Goal: Information Seeking & Learning: Learn about a topic

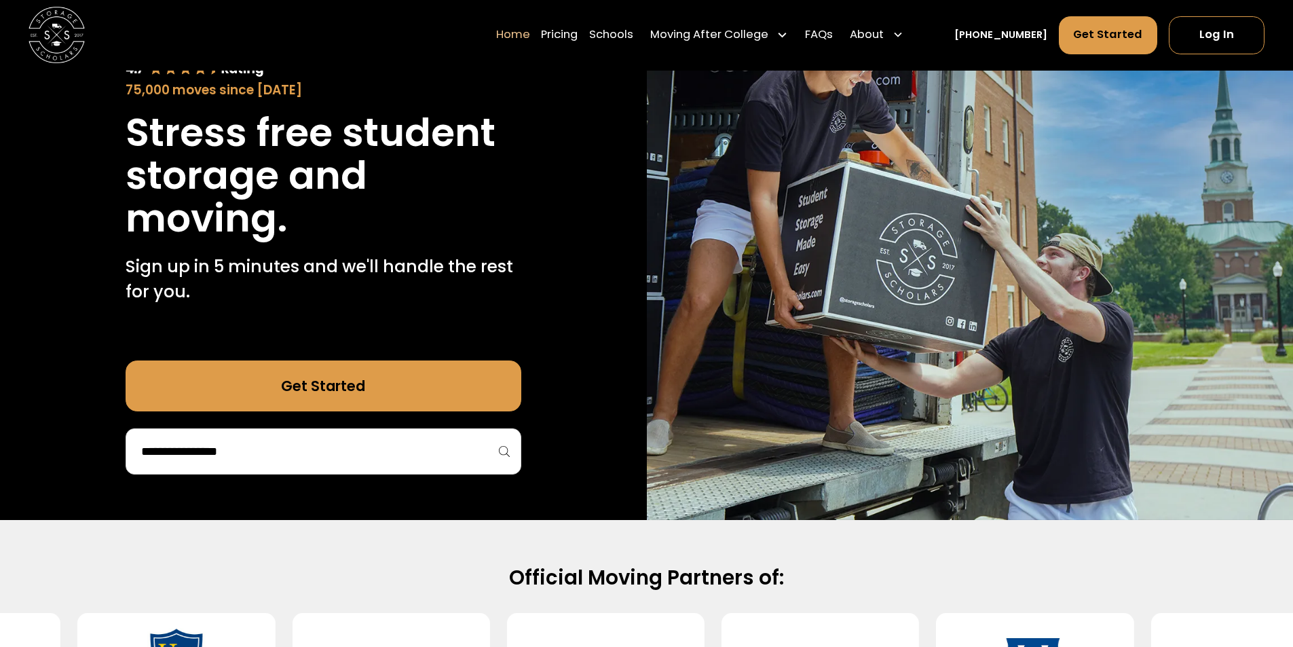
scroll to position [204, 0]
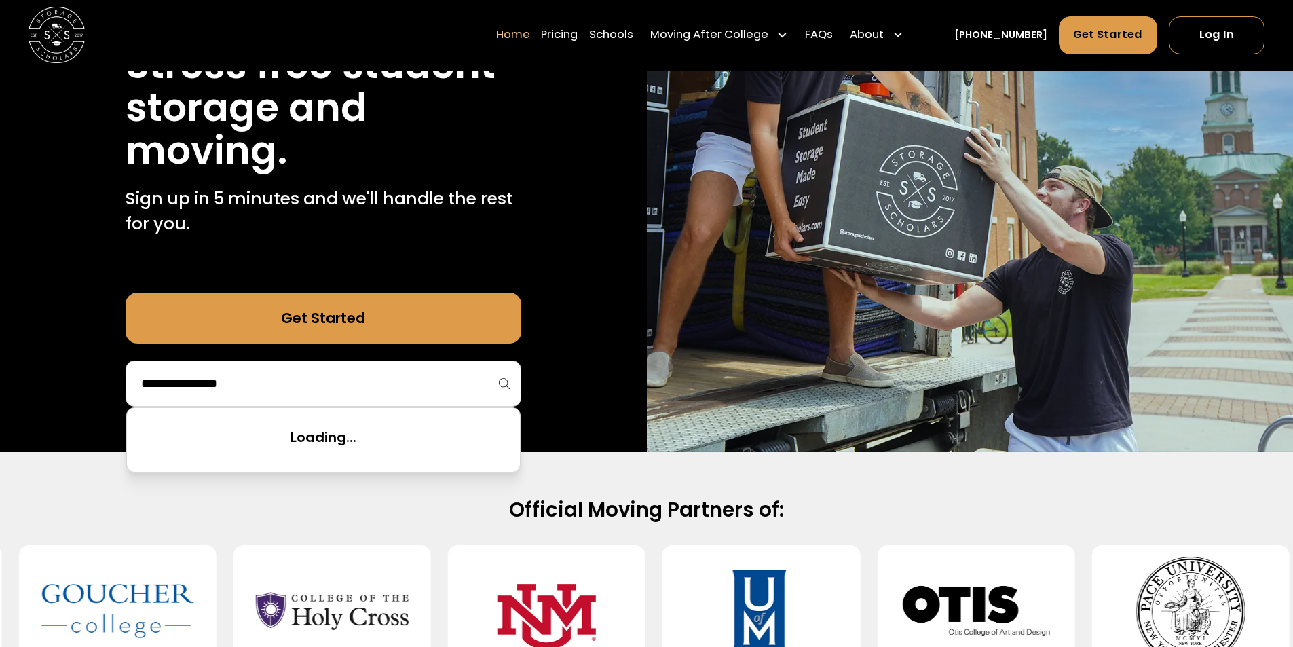
click at [301, 385] on input "search" at bounding box center [323, 383] width 367 height 23
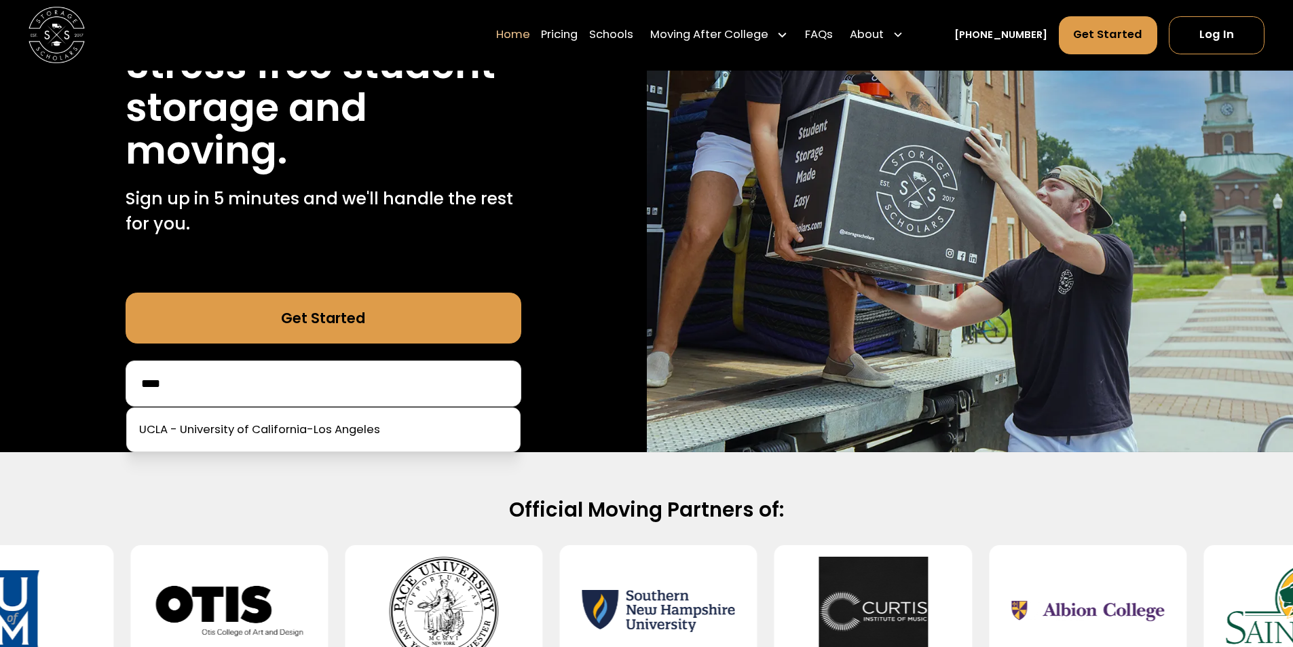
type input "****"
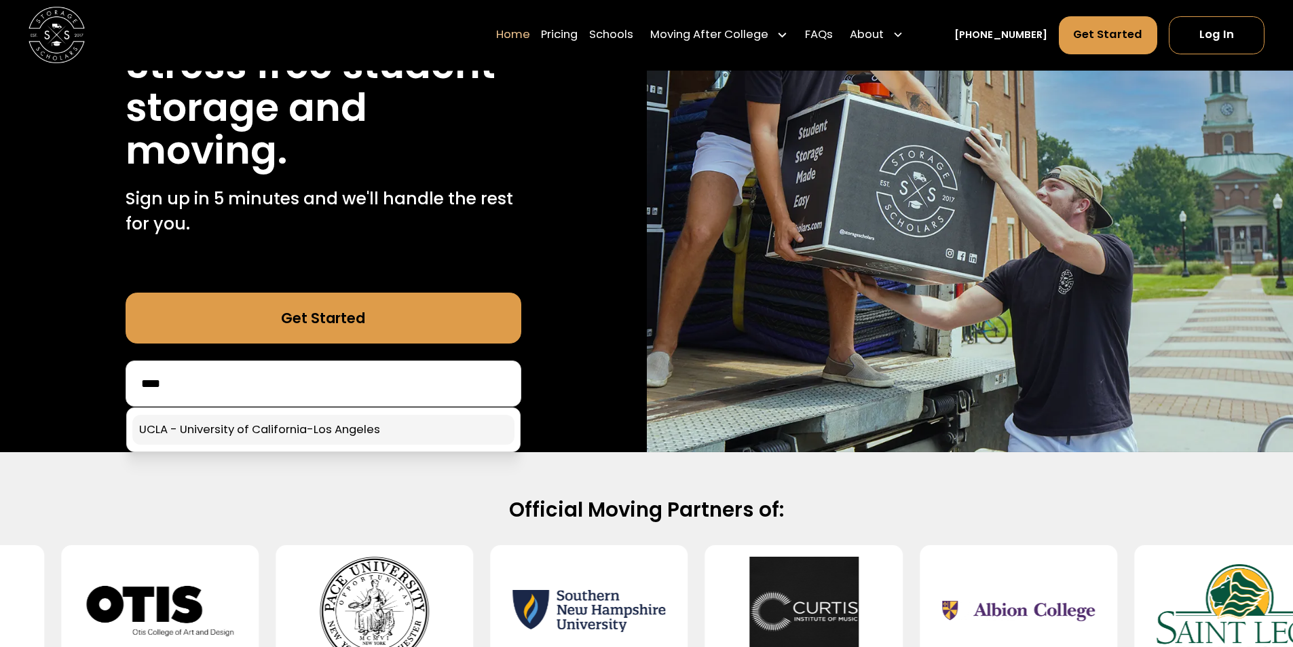
click at [317, 419] on link at bounding box center [323, 430] width 382 height 30
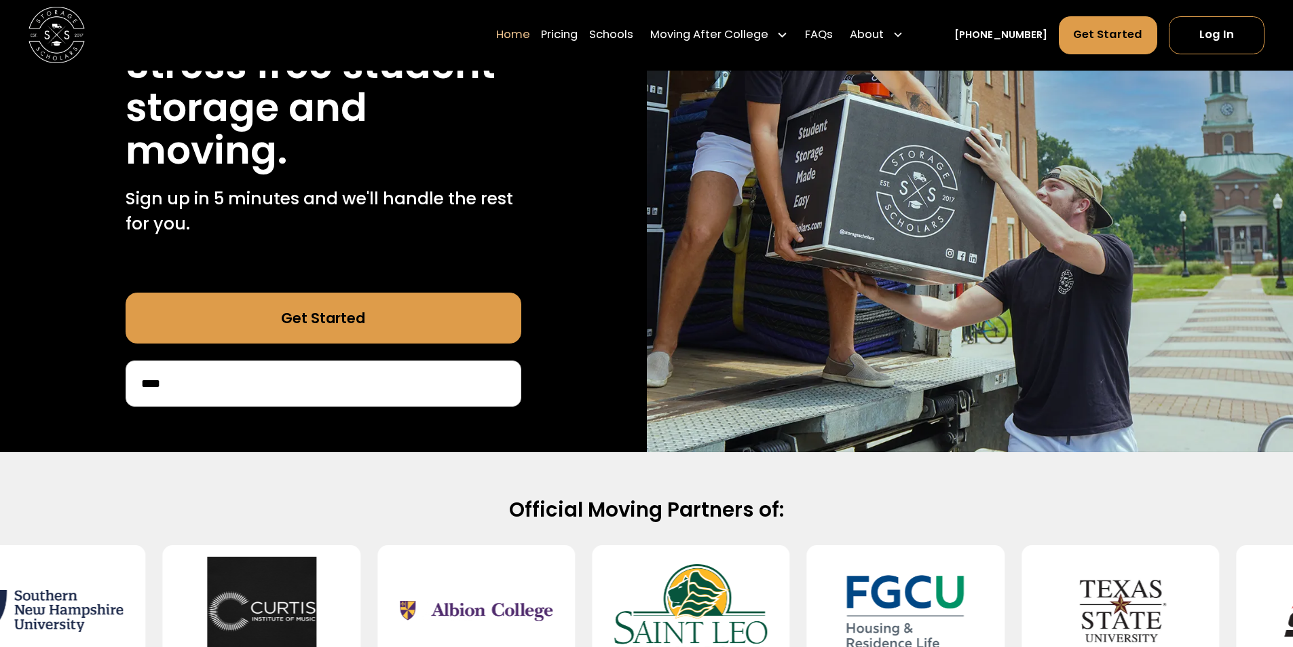
click at [349, 328] on link "Get Started" at bounding box center [324, 317] width 396 height 51
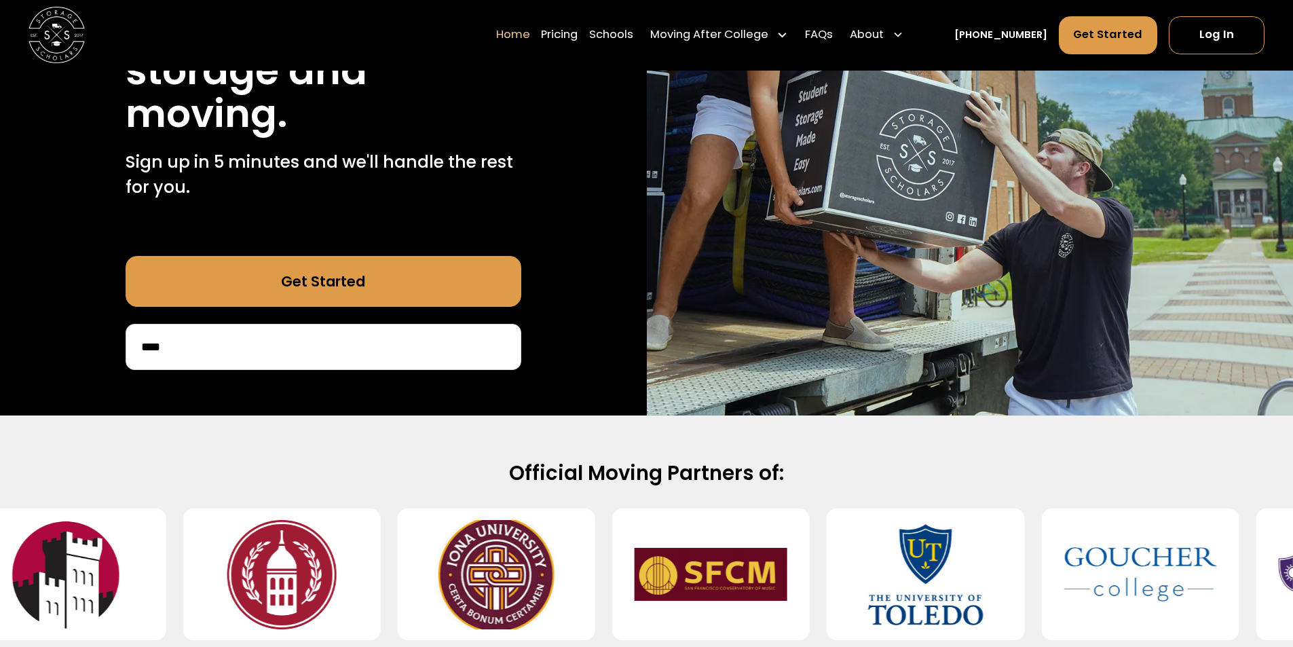
scroll to position [204, 0]
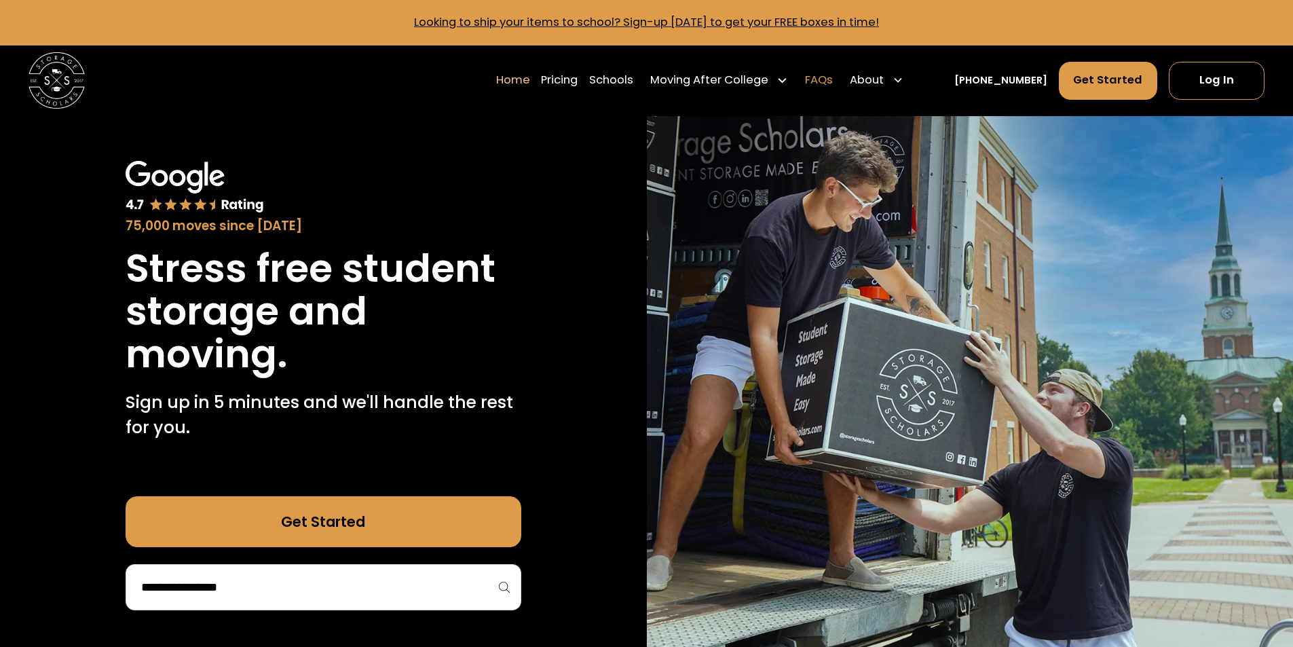
click at [833, 79] on link "FAQs" at bounding box center [819, 79] width 28 height 39
click at [575, 78] on link "Pricing" at bounding box center [559, 79] width 37 height 39
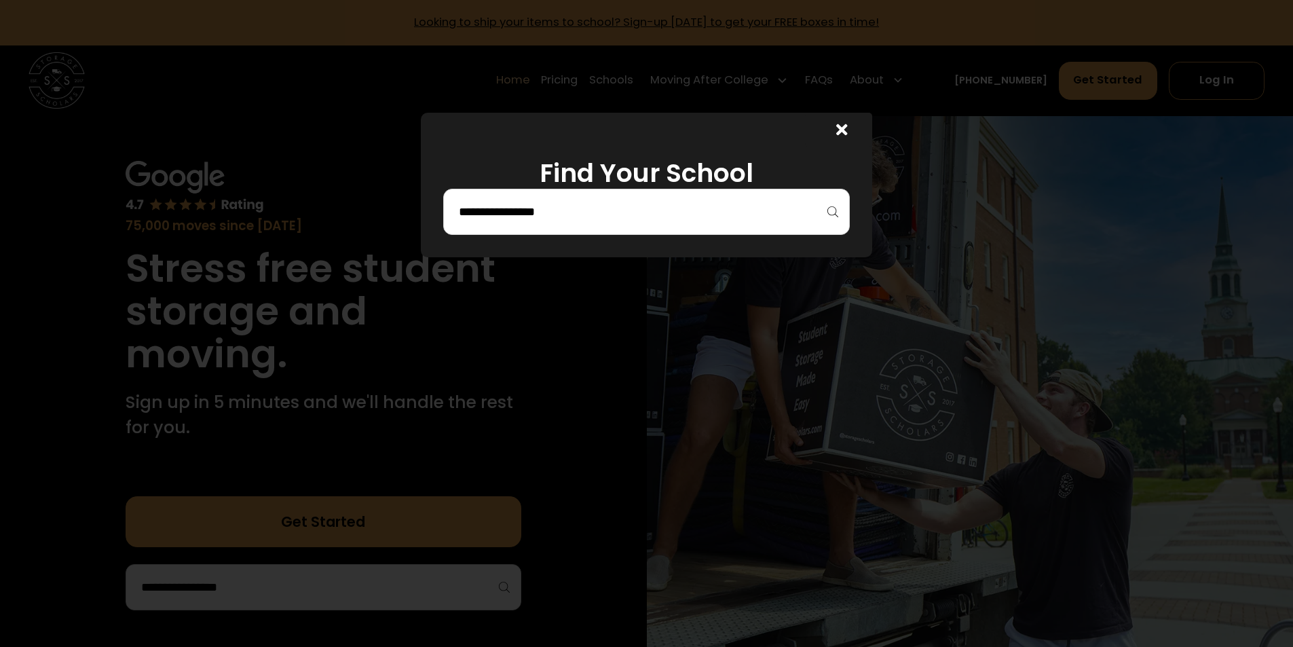
click at [736, 218] on input "search" at bounding box center [646, 211] width 378 height 23
click at [656, 206] on input "****" at bounding box center [646, 211] width 378 height 23
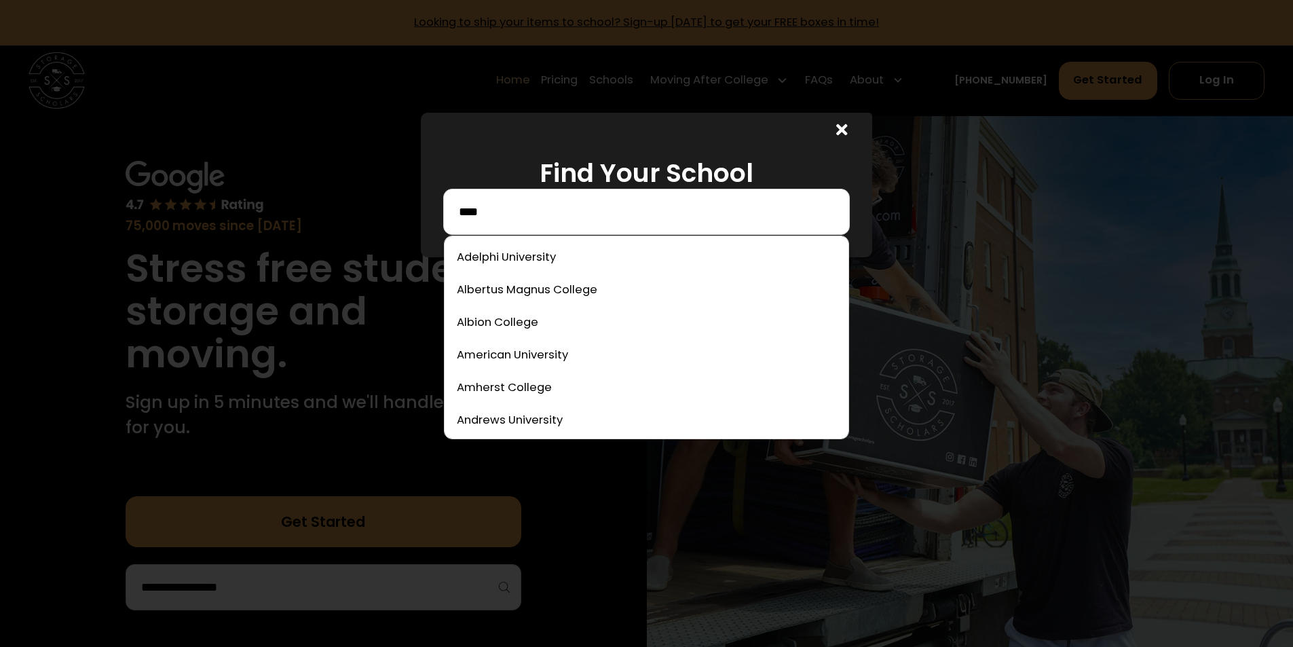
click at [535, 214] on input "****" at bounding box center [646, 211] width 378 height 23
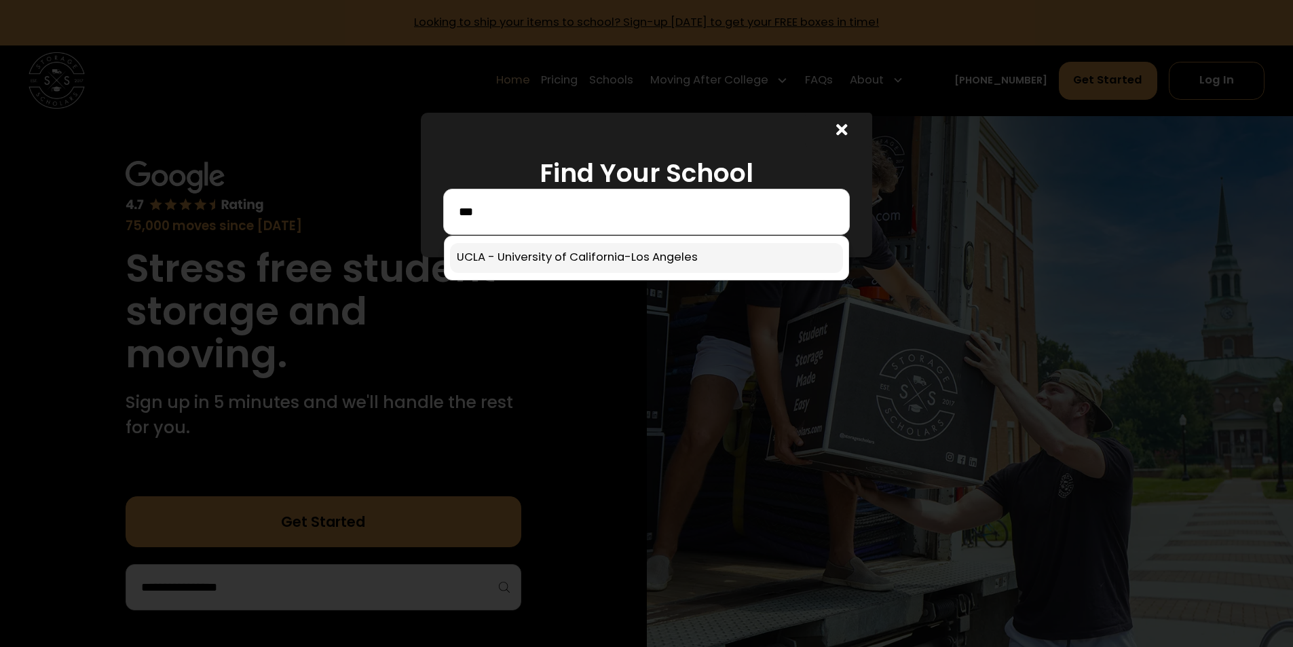
type input "***"
click at [574, 254] on link at bounding box center [646, 258] width 393 height 30
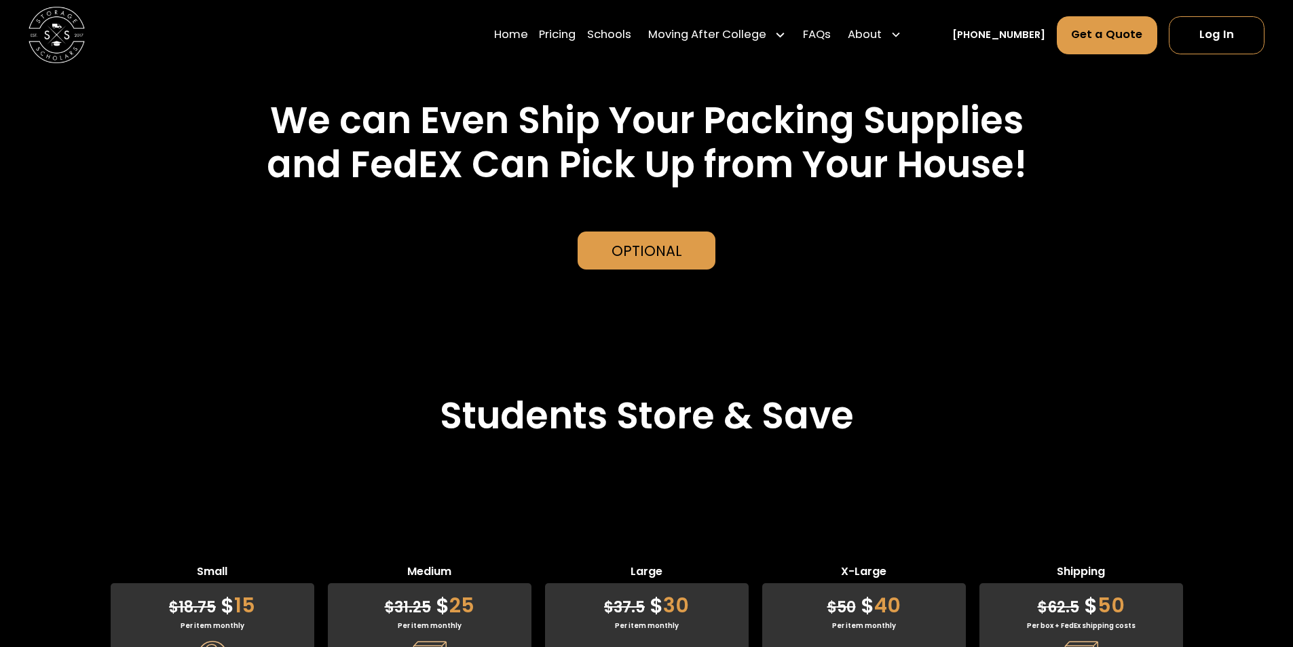
scroll to position [3113, 0]
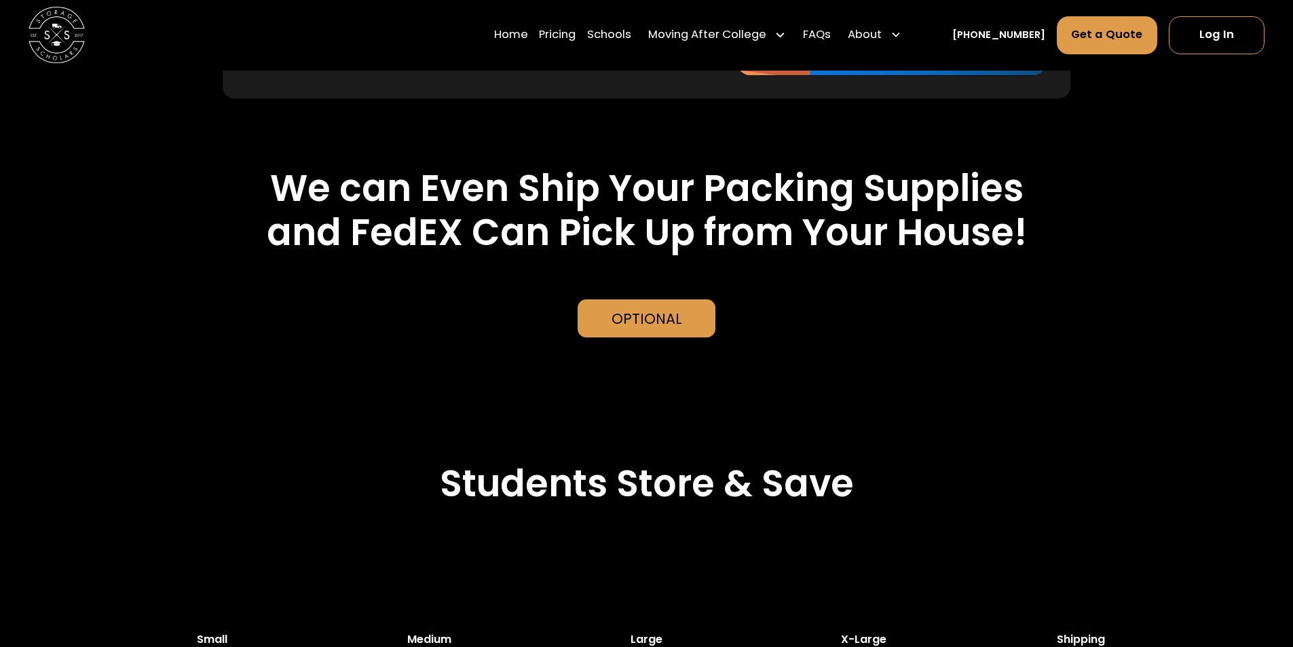
click at [513, 24] on div "Home Pricing Schools Moving After College Commercial Projects Apartment Moving …" at bounding box center [647, 35] width 1236 height 71
click at [523, 35] on link "Home" at bounding box center [511, 35] width 34 height 39
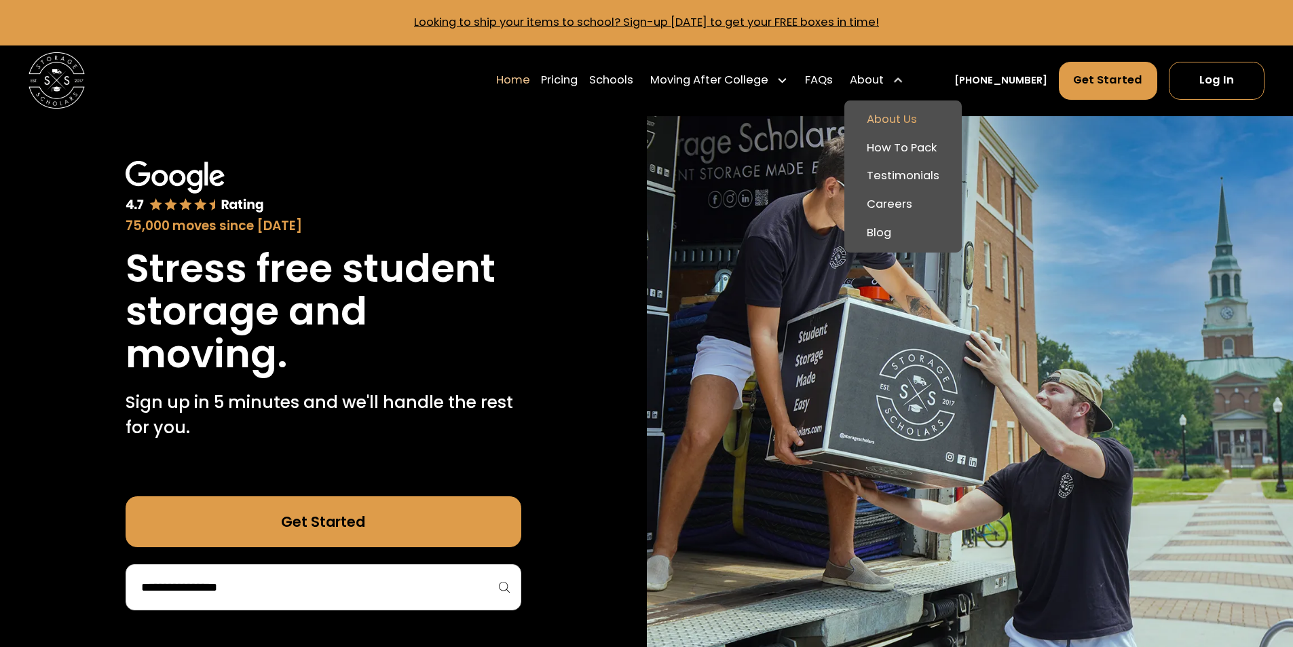
click at [916, 118] on link "About Us" at bounding box center [903, 120] width 107 height 29
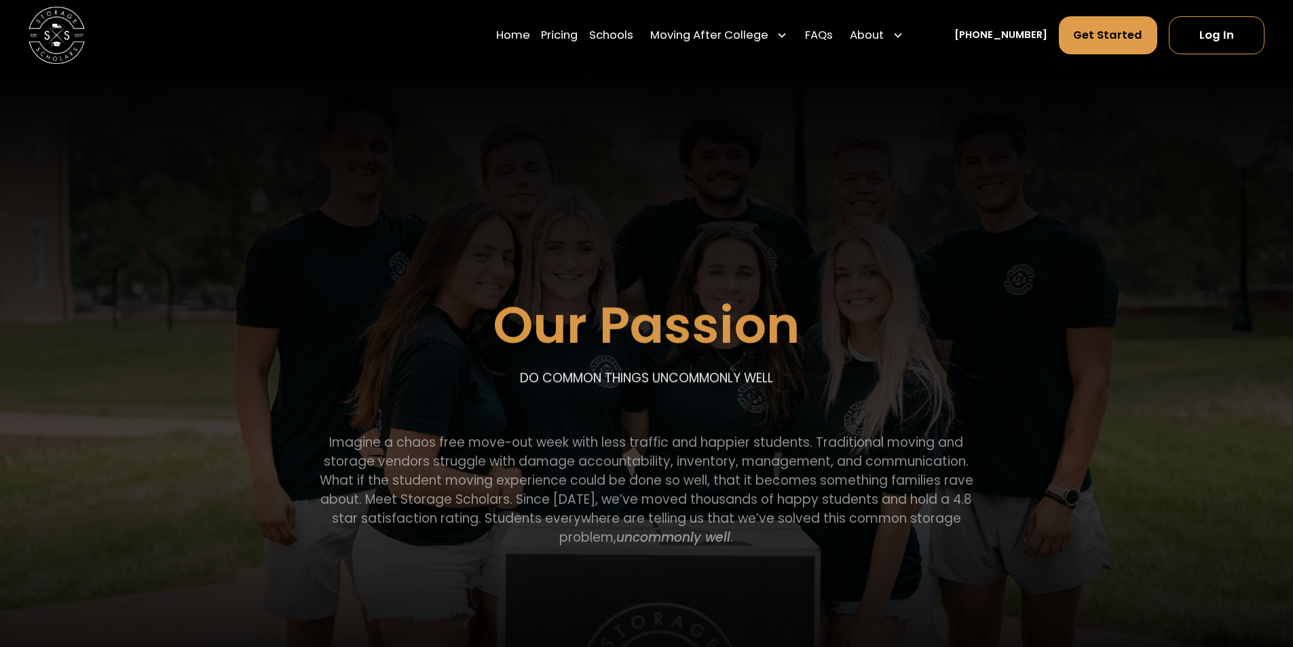
scroll to position [204, 0]
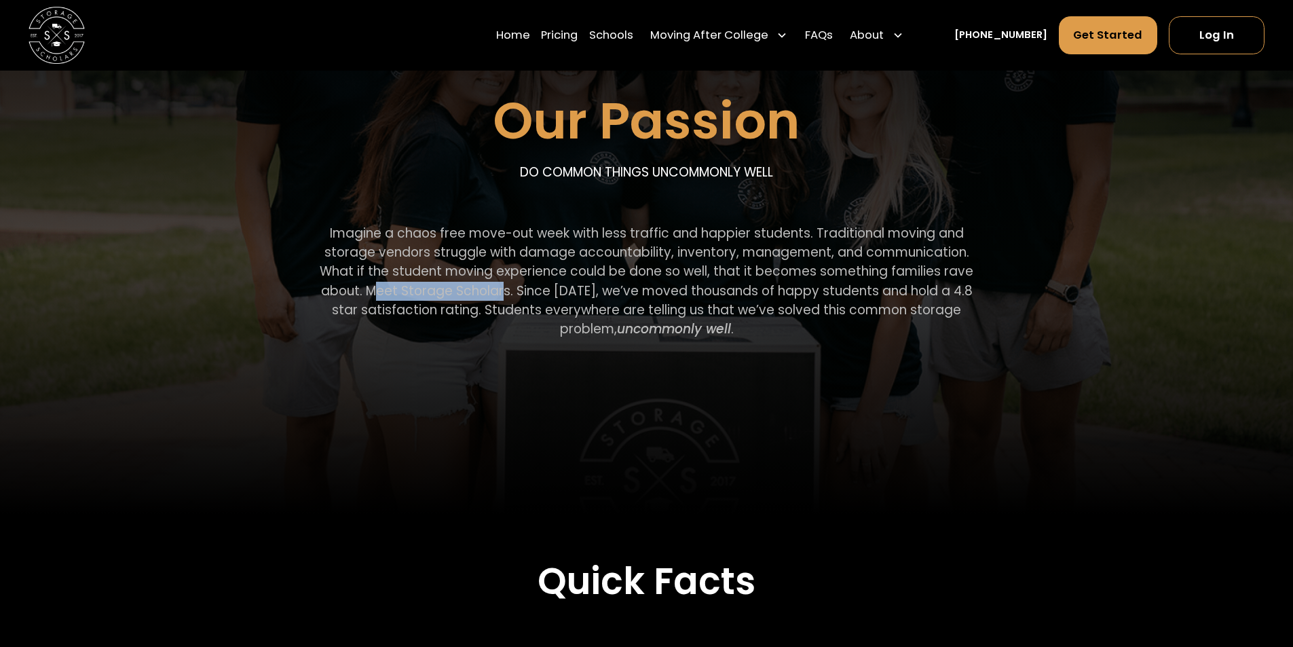
drag, startPoint x: 378, startPoint y: 293, endPoint x: 500, endPoint y: 295, distance: 122.2
click at [500, 295] on p "Imagine a chaos free move-out week with less traffic and happier students. Trad…" at bounding box center [646, 281] width 678 height 115
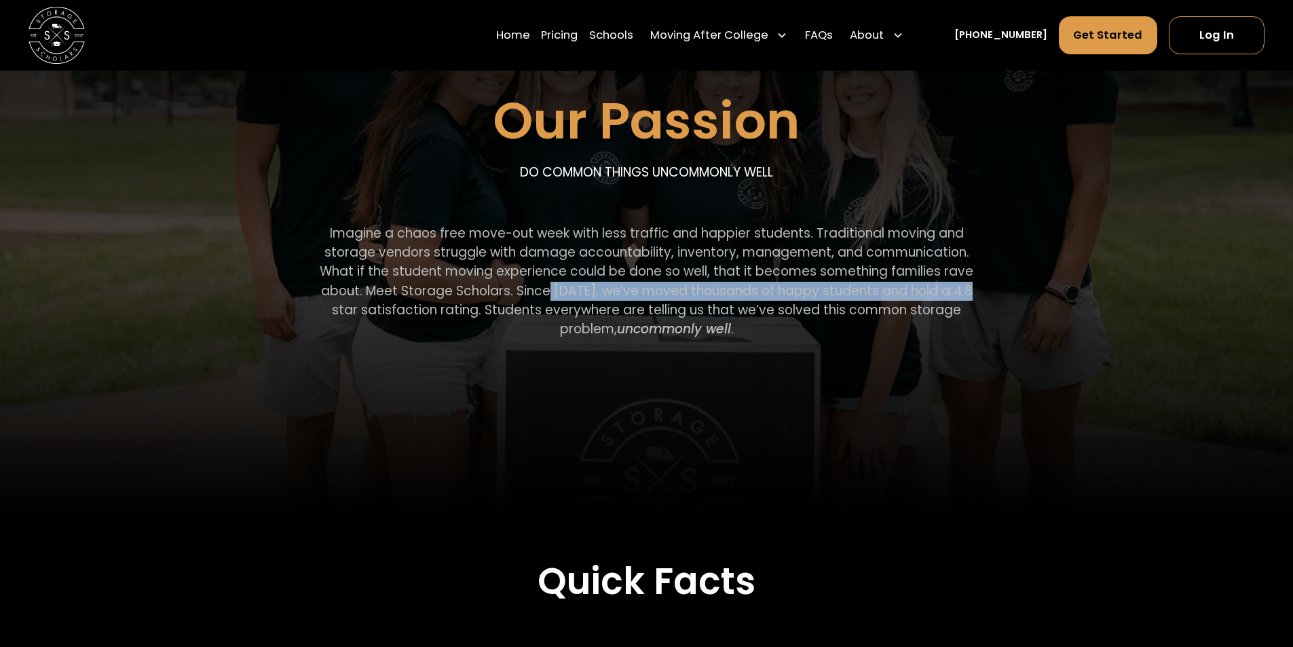
drag, startPoint x: 548, startPoint y: 291, endPoint x: 958, endPoint y: 290, distance: 409.9
click at [958, 290] on p "Imagine a chaos free move-out week with less traffic and happier students. Trad…" at bounding box center [646, 281] width 678 height 115
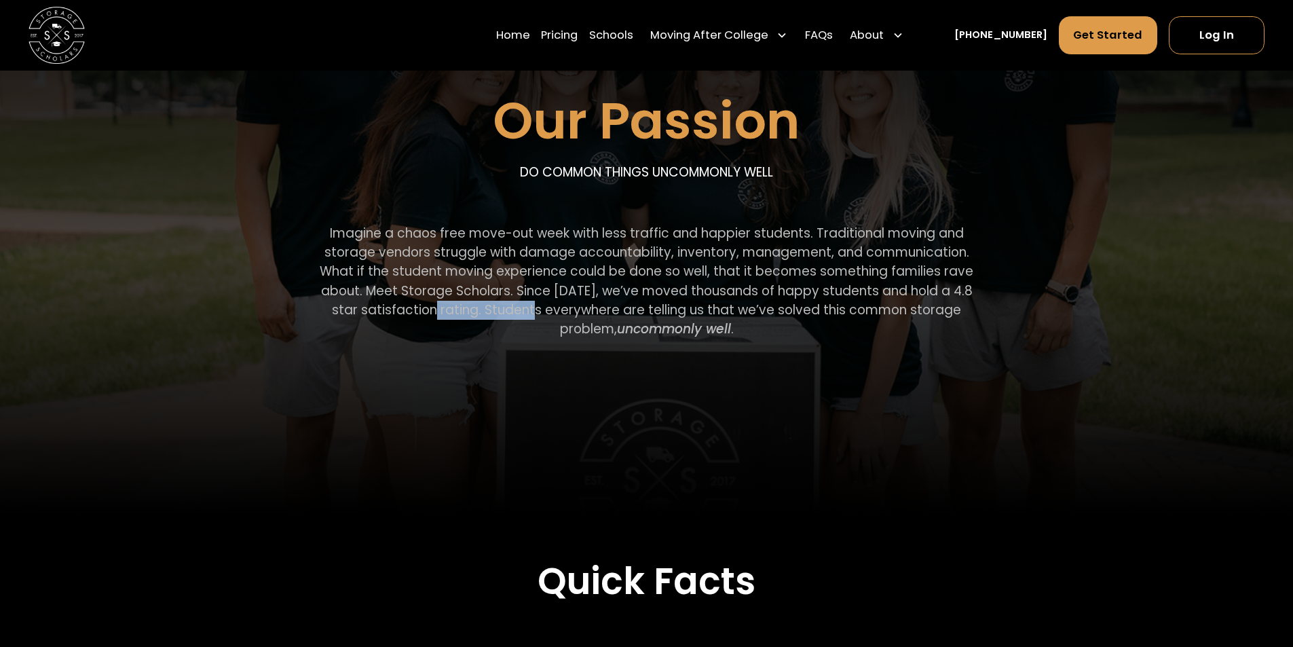
drag, startPoint x: 404, startPoint y: 317, endPoint x: 504, endPoint y: 310, distance: 100.0
click at [504, 310] on p "Imagine a chaos free move-out week with less traffic and happier students. Trad…" at bounding box center [646, 281] width 678 height 115
drag, startPoint x: 547, startPoint y: 310, endPoint x: 732, endPoint y: 311, distance: 184.6
click at [732, 311] on p "Imagine a chaos free move-out week with less traffic and happier students. Trad…" at bounding box center [646, 281] width 678 height 115
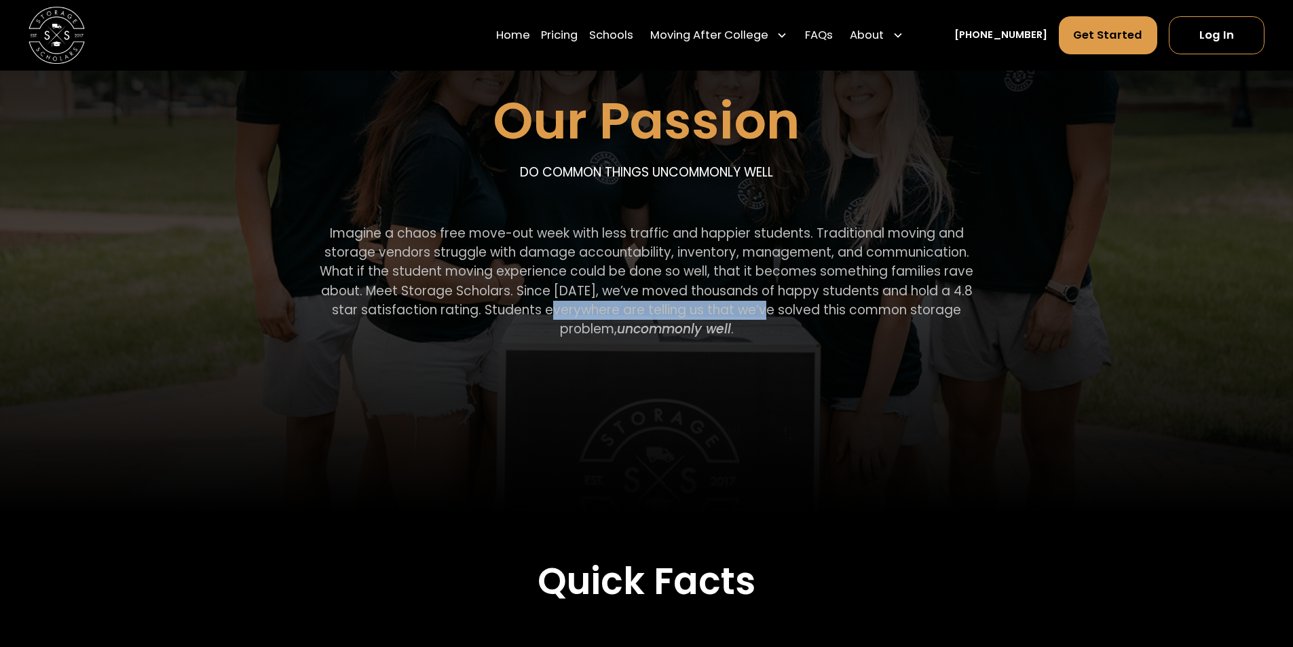
click at [732, 311] on p "Imagine a chaos free move-out week with less traffic and happier students. Trad…" at bounding box center [646, 281] width 678 height 115
drag, startPoint x: 787, startPoint y: 310, endPoint x: 851, endPoint y: 309, distance: 63.8
click at [850, 309] on p "Imagine a chaos free move-out week with less traffic and happier students. Trad…" at bounding box center [646, 281] width 678 height 115
click at [851, 309] on p "Imagine a chaos free move-out week with less traffic and happier students. Trad…" at bounding box center [646, 281] width 678 height 115
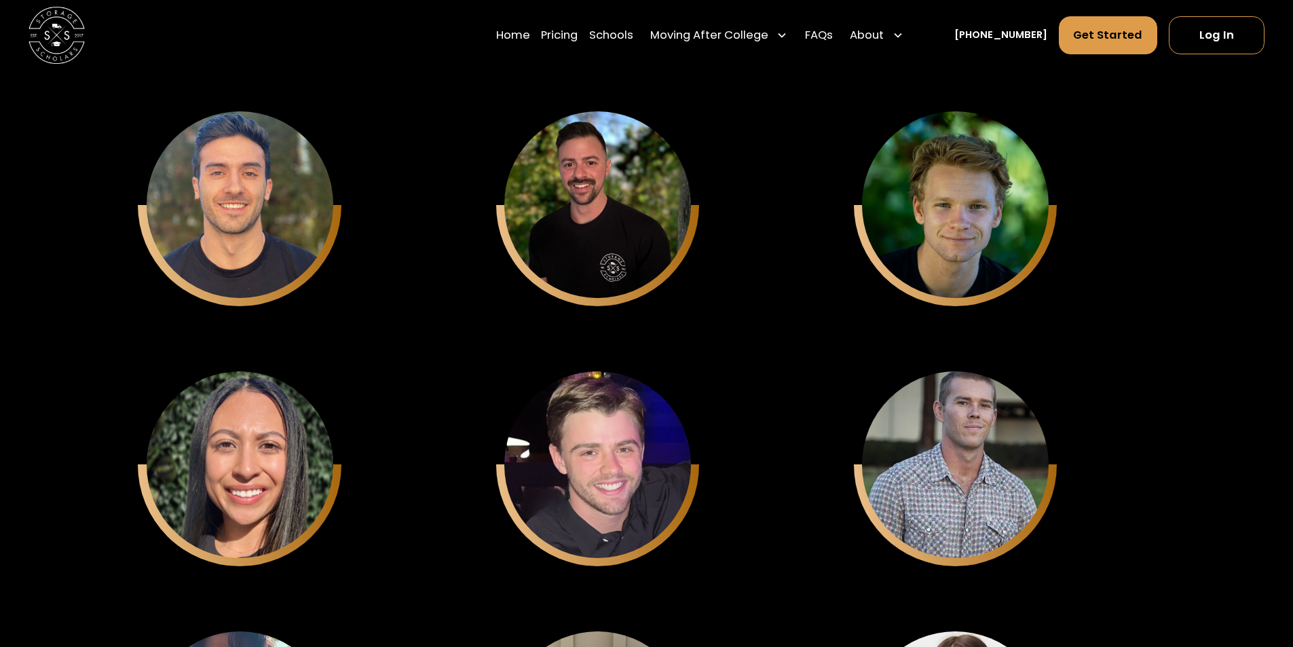
scroll to position [4343, 0]
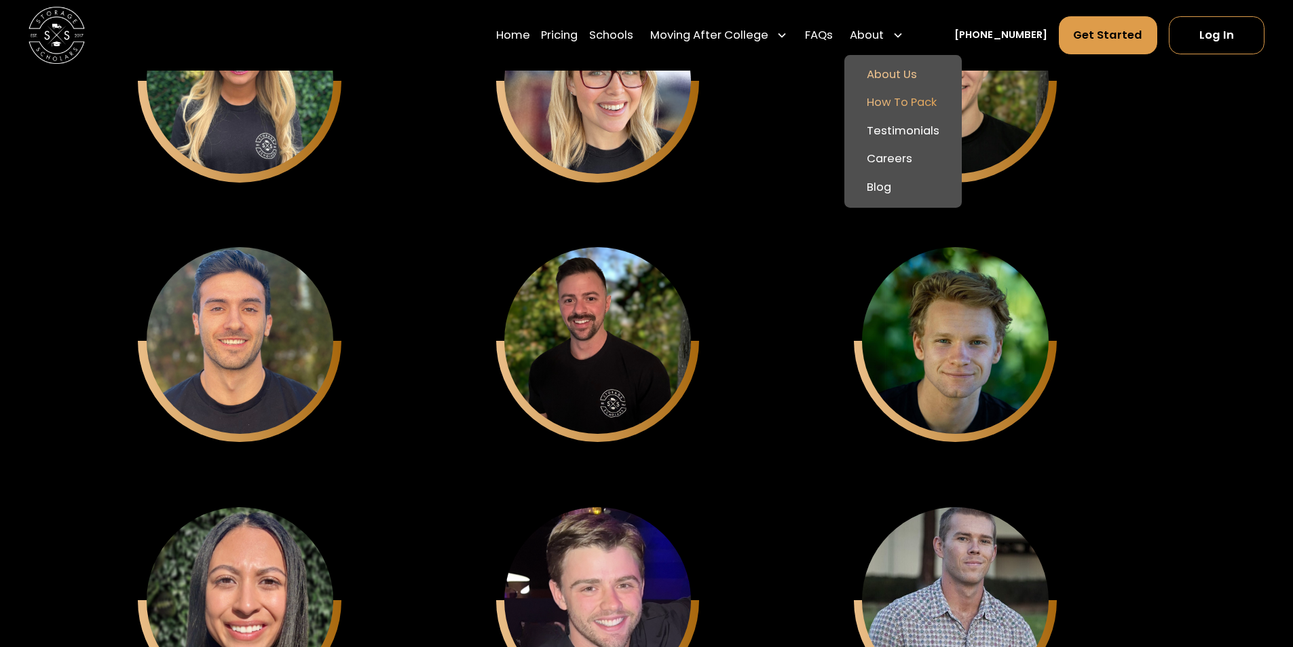
click at [915, 101] on link "How To Pack" at bounding box center [903, 103] width 107 height 29
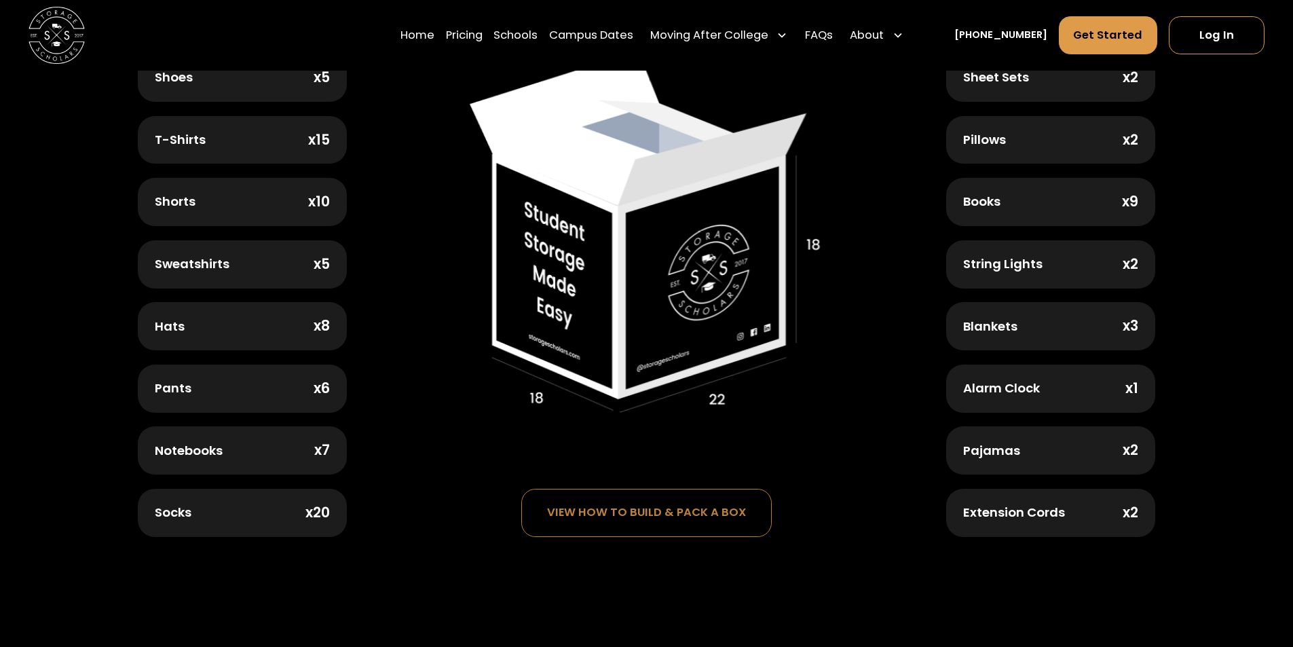
scroll to position [882, 0]
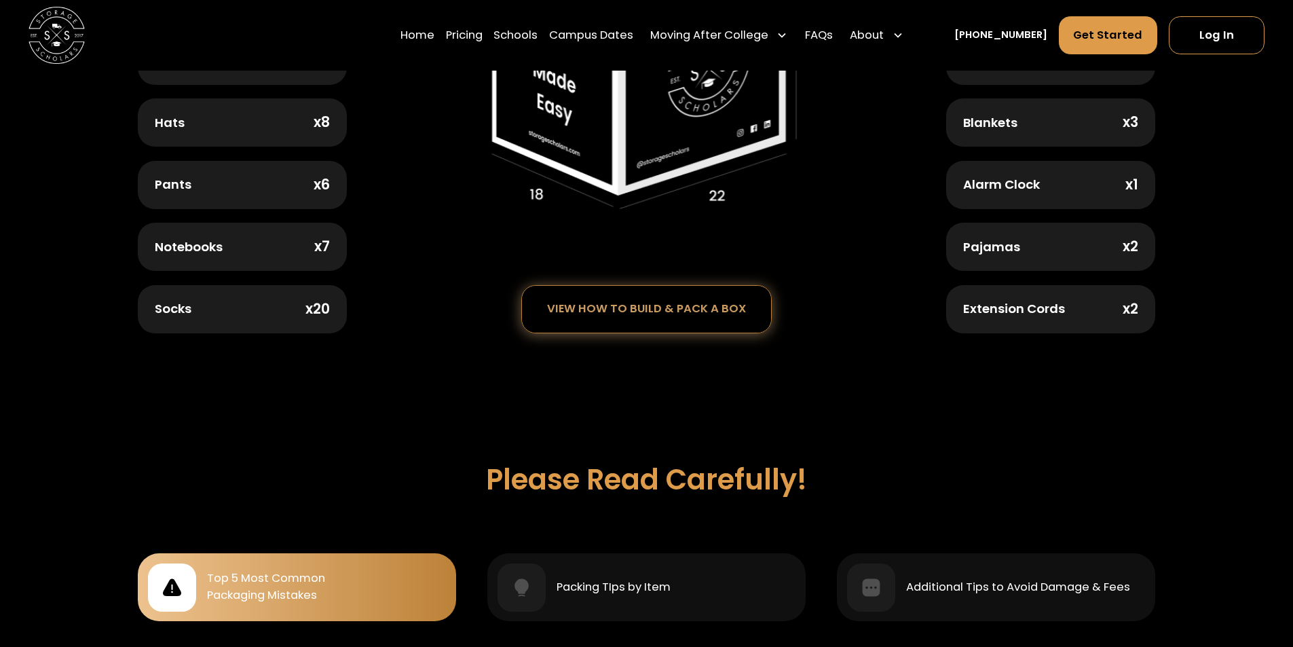
click at [638, 320] on div "view how to build & pack a box" at bounding box center [647, 309] width 250 height 46
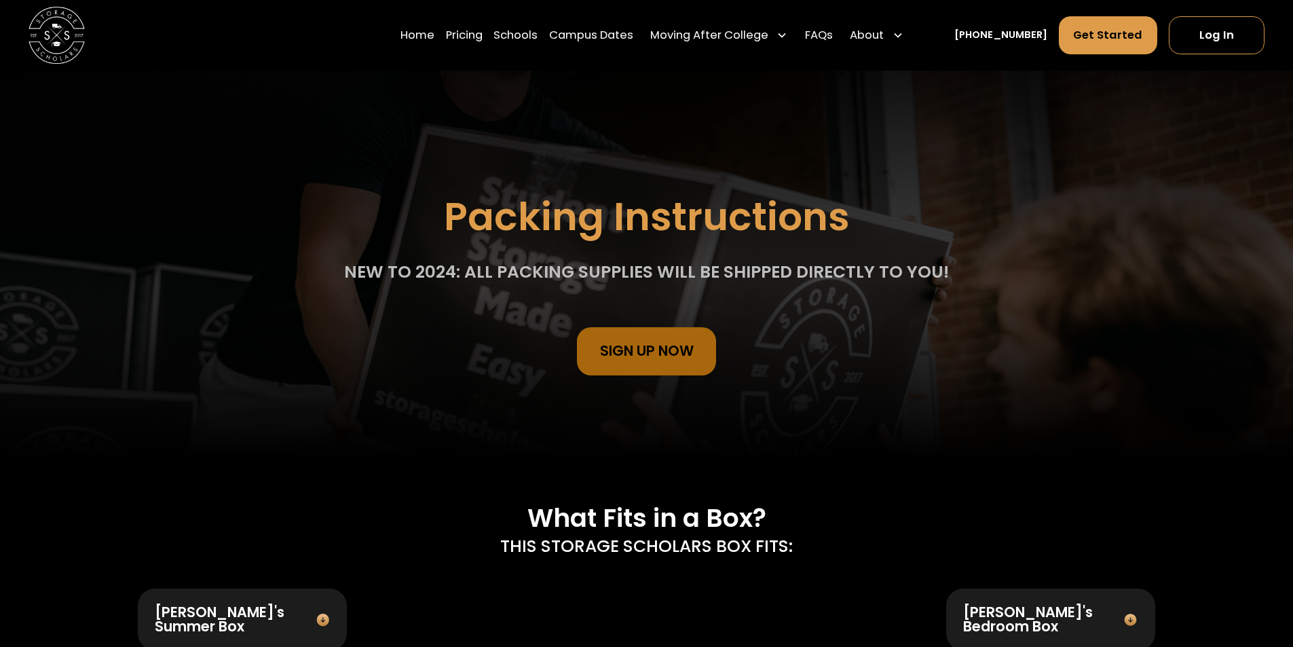
scroll to position [0, 0]
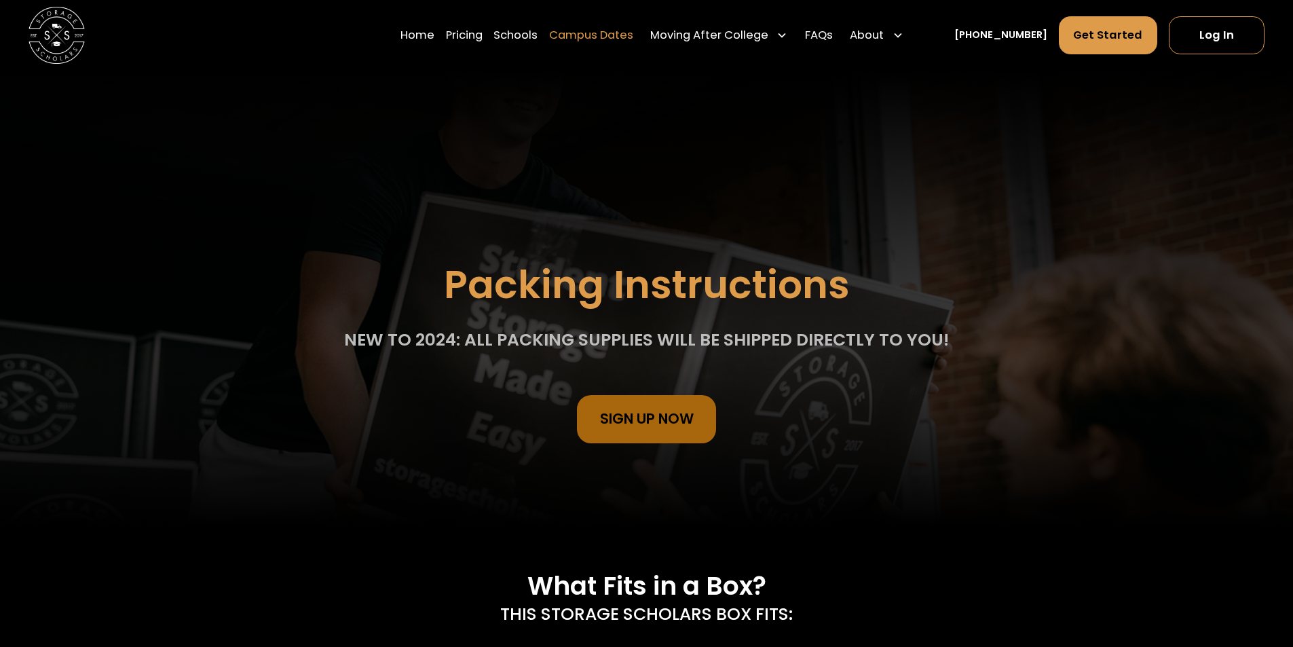
click at [607, 31] on link "Campus Dates" at bounding box center [591, 35] width 84 height 39
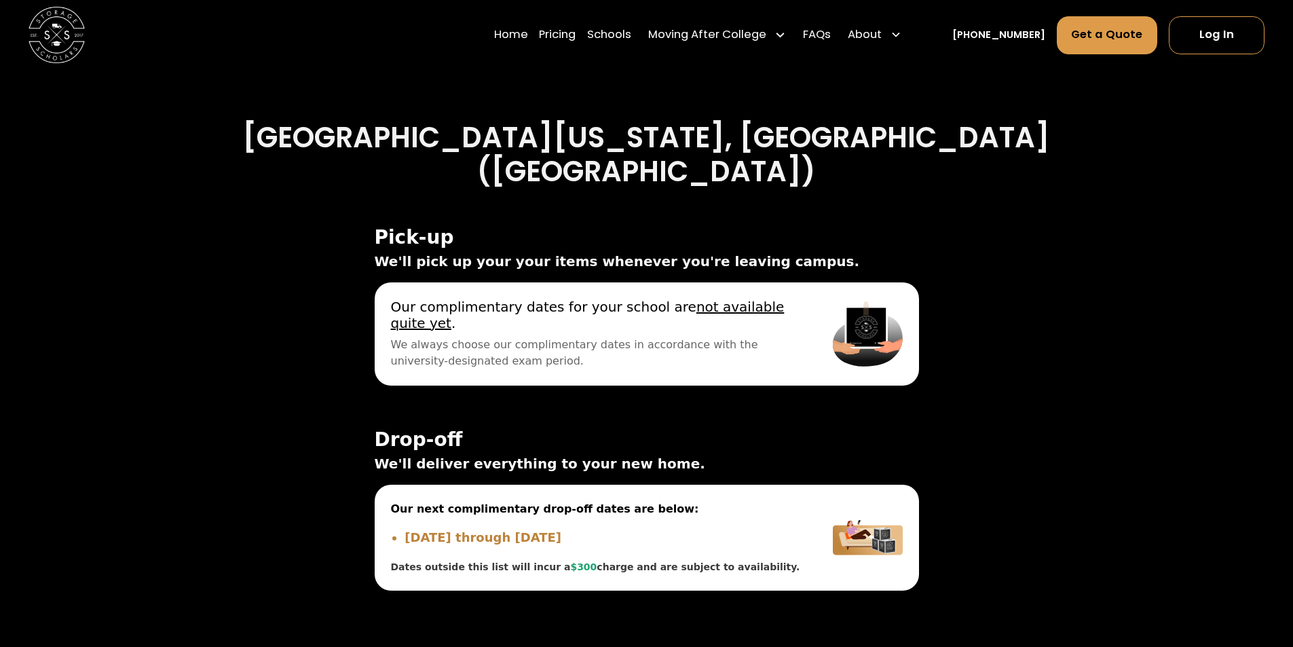
scroll to position [4470, 0]
